Goal: Task Accomplishment & Management: Use online tool/utility

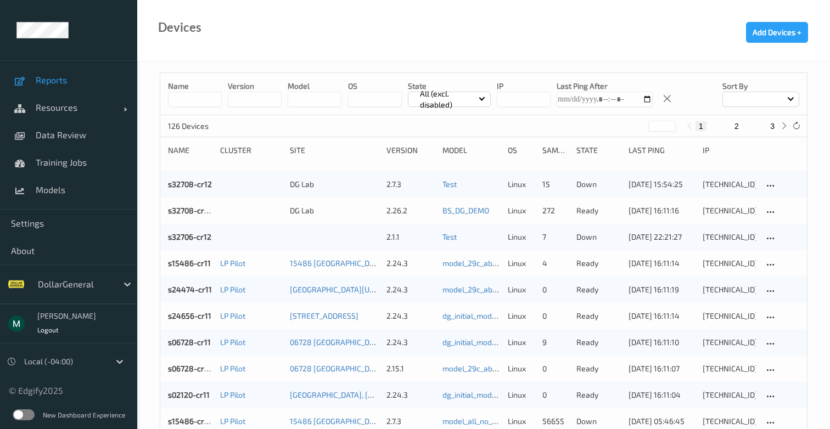
click at [72, 79] on span "Reports" at bounding box center [81, 80] width 91 height 11
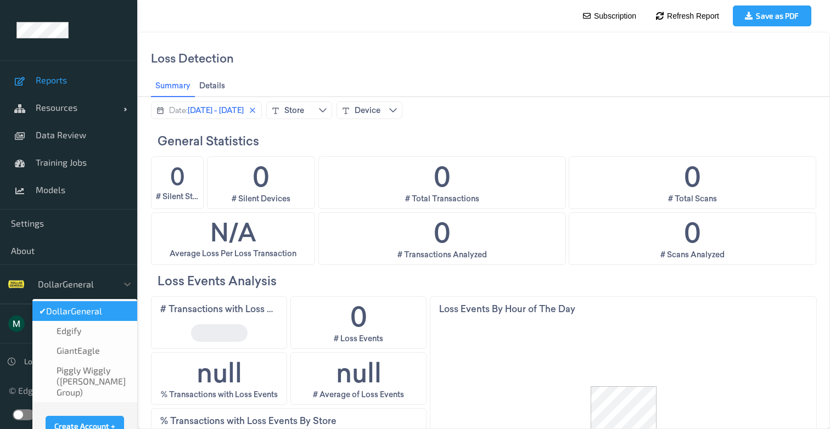
click at [109, 282] on div "DollarGeneral" at bounding box center [74, 285] width 85 height 18
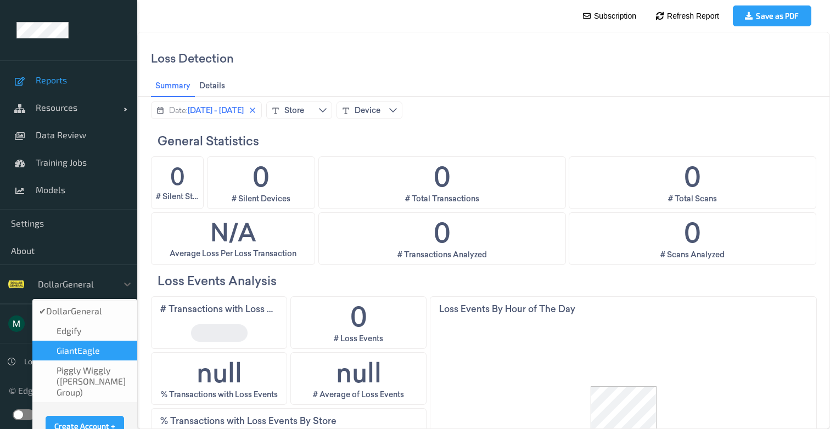
click at [99, 346] on div "GiantEagle" at bounding box center [85, 350] width 92 height 11
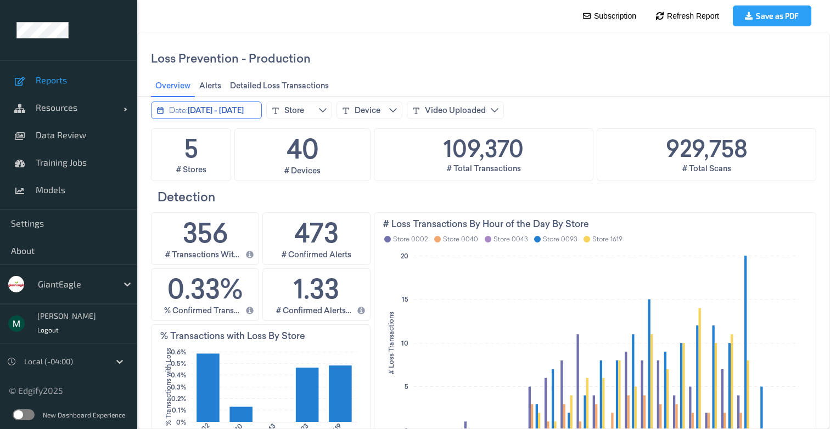
click at [217, 110] on span "[DATE] - [DATE]" at bounding box center [216, 110] width 56 height 11
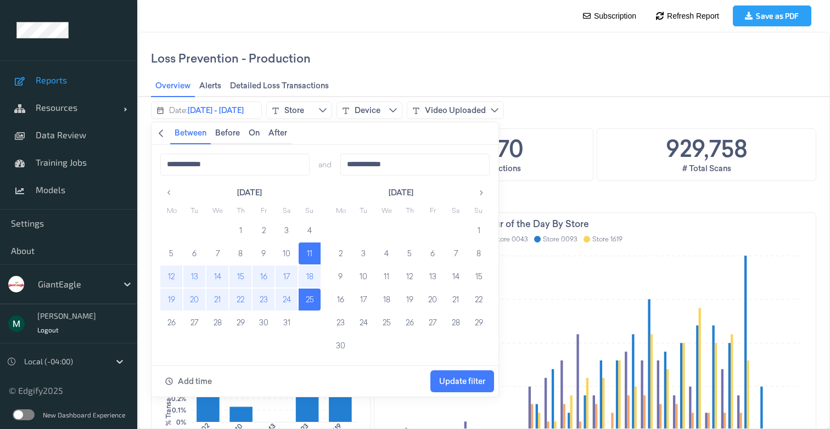
click at [481, 217] on table "Mo Tu We Th Fr Sa Su 26 27 28 29 30 31 1 2 3 4 5 6 7 8 9 10 11 12 13 14 15 16 1…" at bounding box center [409, 279] width 160 height 155
click at [479, 232] on button "1" at bounding box center [479, 231] width 22 height 22
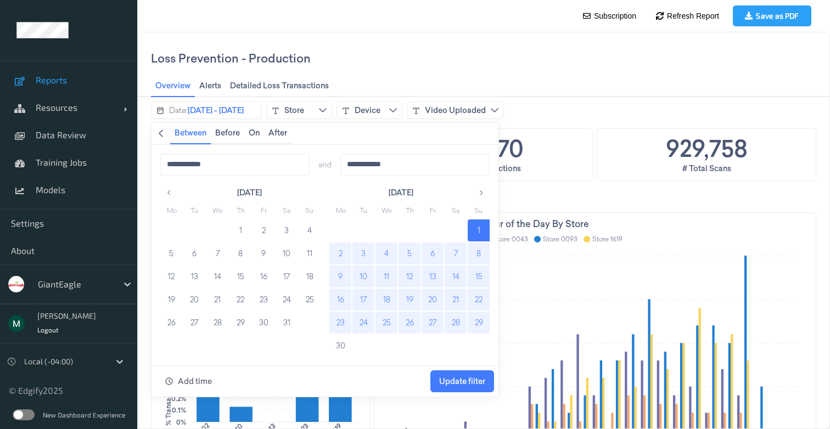
click at [484, 325] on button "29" at bounding box center [479, 323] width 22 height 22
type input "**********"
click at [479, 392] on div "Add time Update filter" at bounding box center [325, 381] width 347 height 31
click at [476, 384] on span "Update filter" at bounding box center [462, 381] width 46 height 9
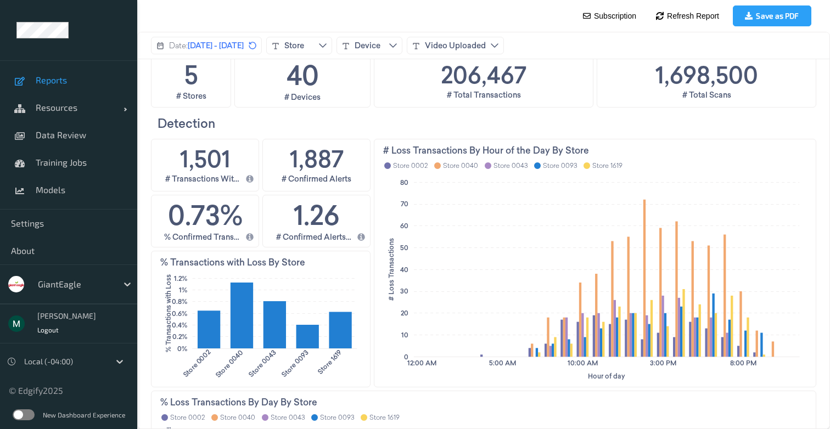
scroll to position [74, 0]
